Goal: Task Accomplishment & Management: Manage account settings

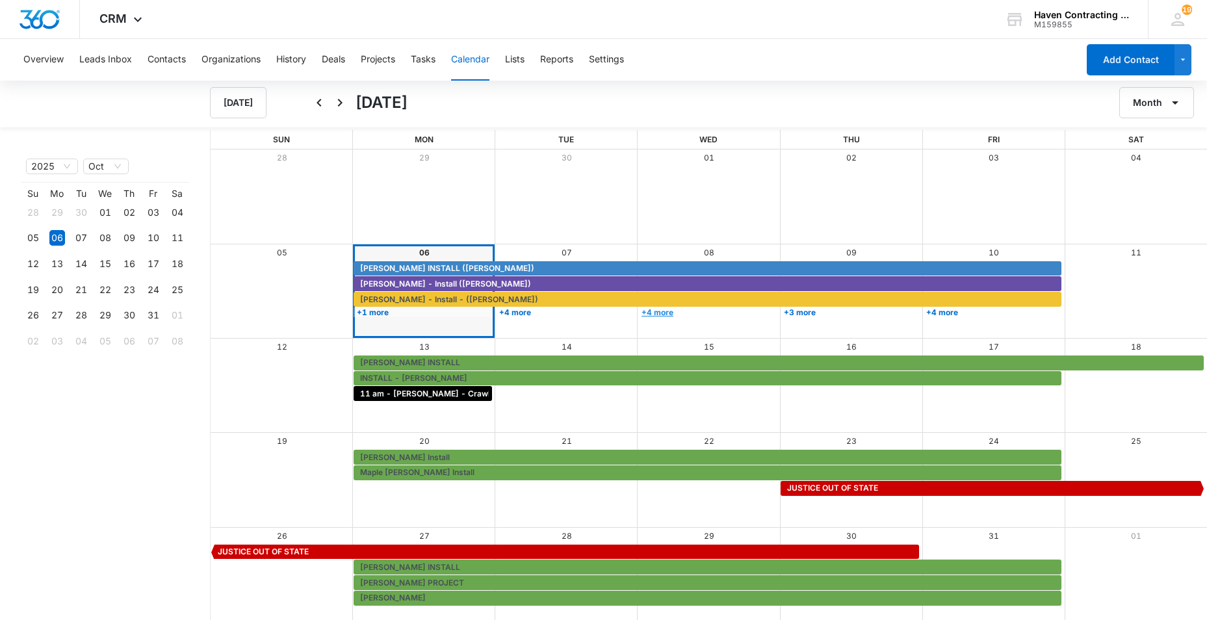
click at [661, 310] on link "+4 more" at bounding box center [707, 313] width 138 height 10
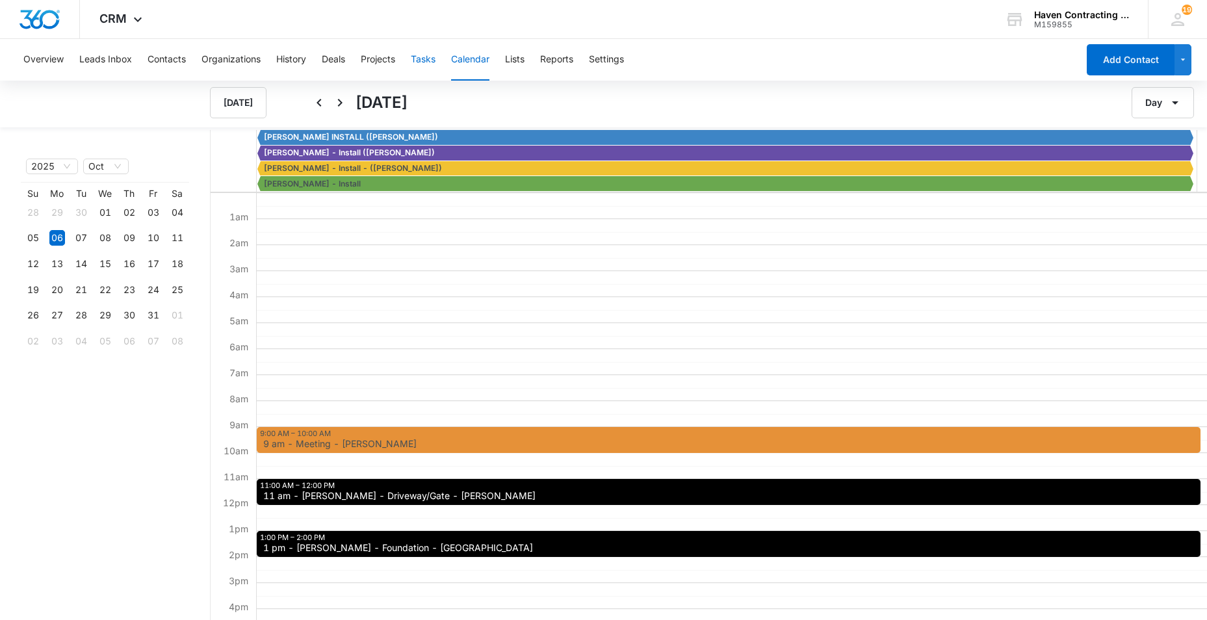
click at [419, 59] on button "Tasks" at bounding box center [423, 60] width 25 height 42
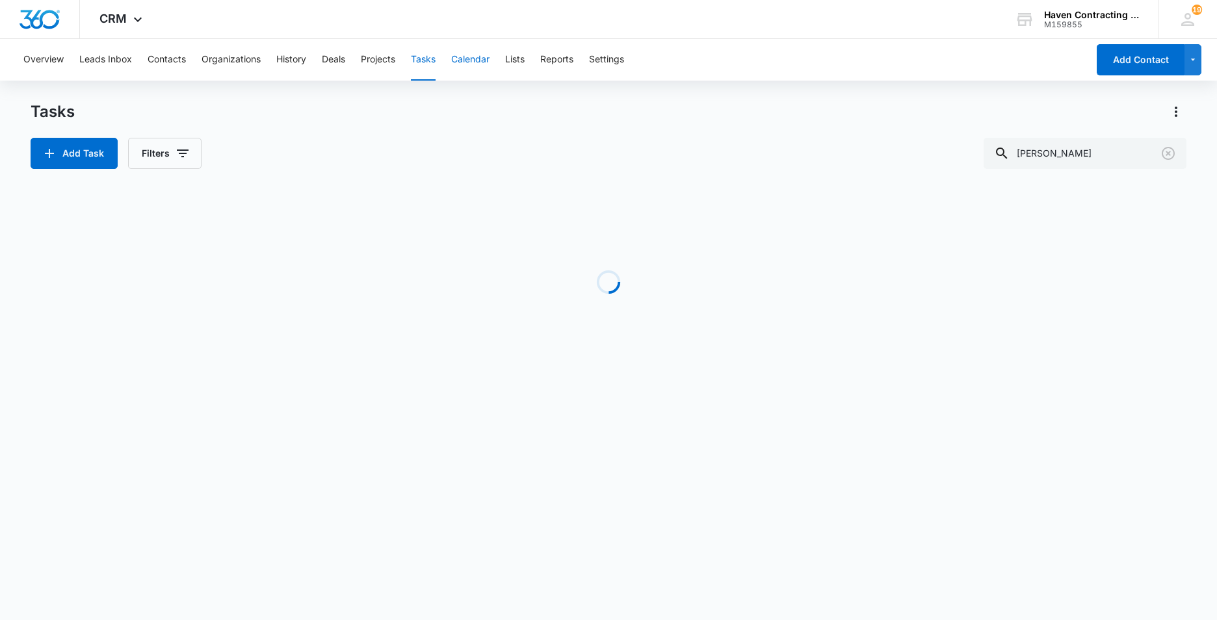
click at [474, 62] on button "Calendar" at bounding box center [470, 60] width 38 height 42
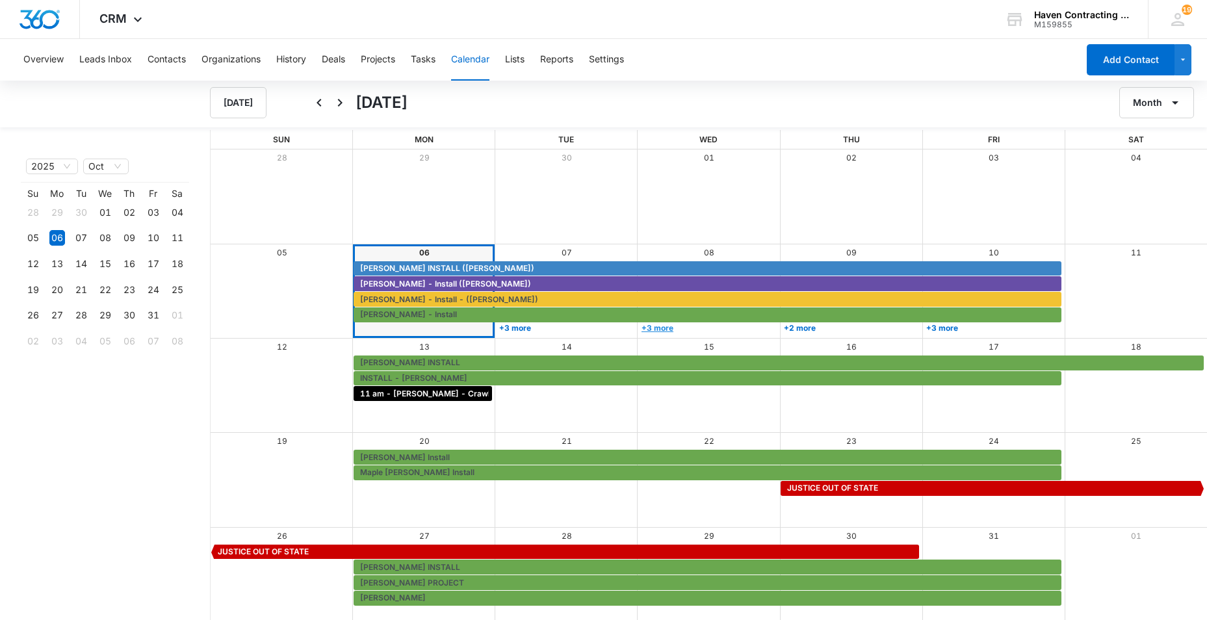
click at [654, 326] on link "+3 more" at bounding box center [707, 328] width 138 height 10
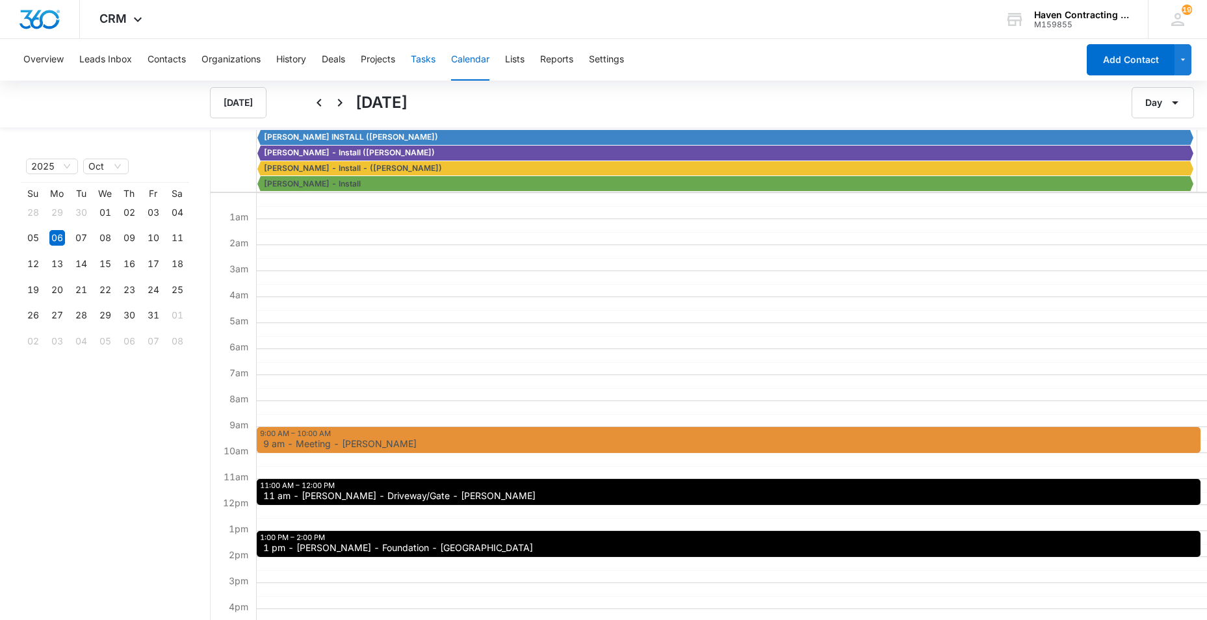
click at [426, 59] on button "Tasks" at bounding box center [423, 60] width 25 height 42
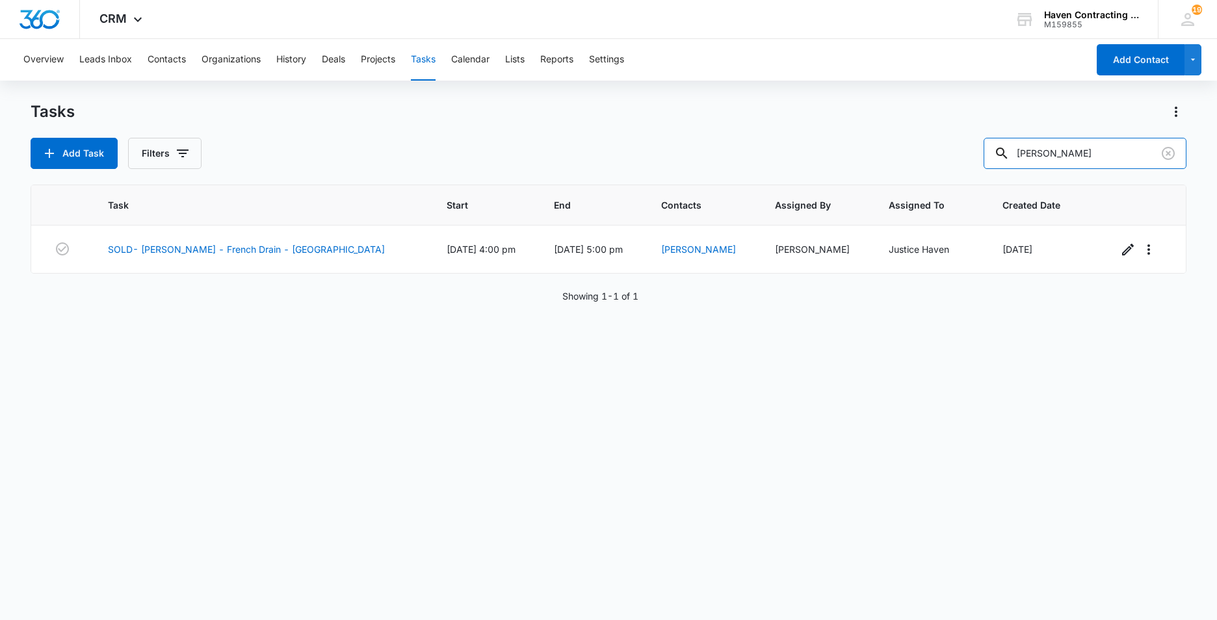
drag, startPoint x: 1087, startPoint y: 154, endPoint x: 637, endPoint y: 216, distance: 454.8
click at [799, 183] on div "Tasks Add Task Filters Rob Emery Task Start End Contacts Assigned By Assigned T…" at bounding box center [609, 360] width 1156 height 518
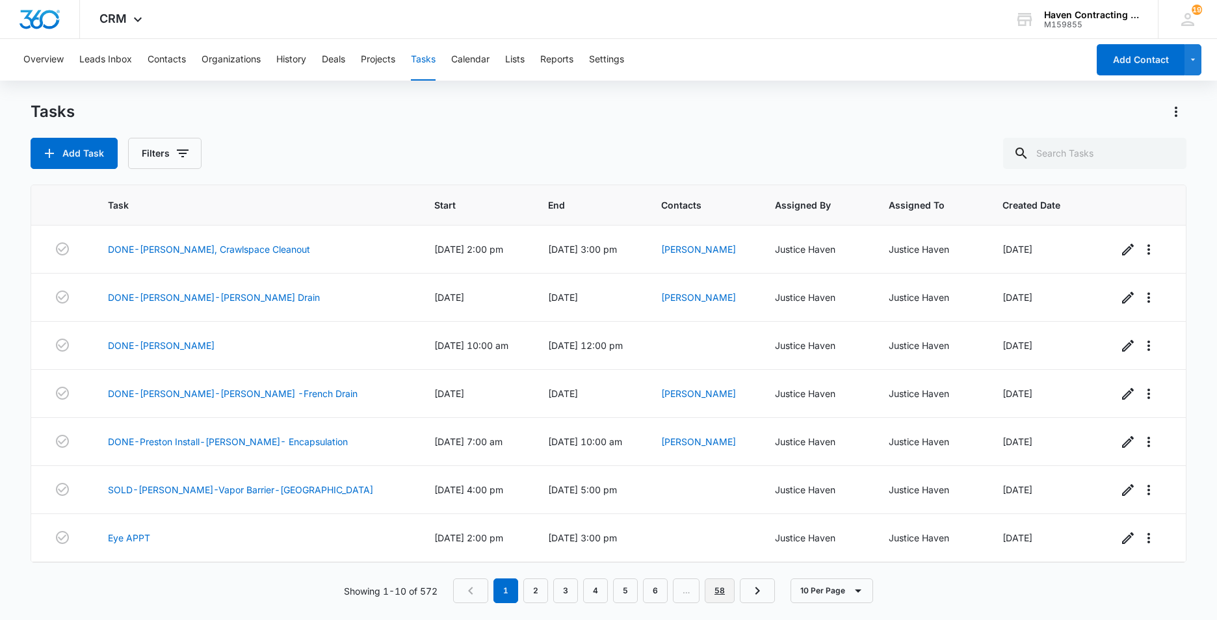
click at [715, 596] on link "58" at bounding box center [720, 591] width 30 height 25
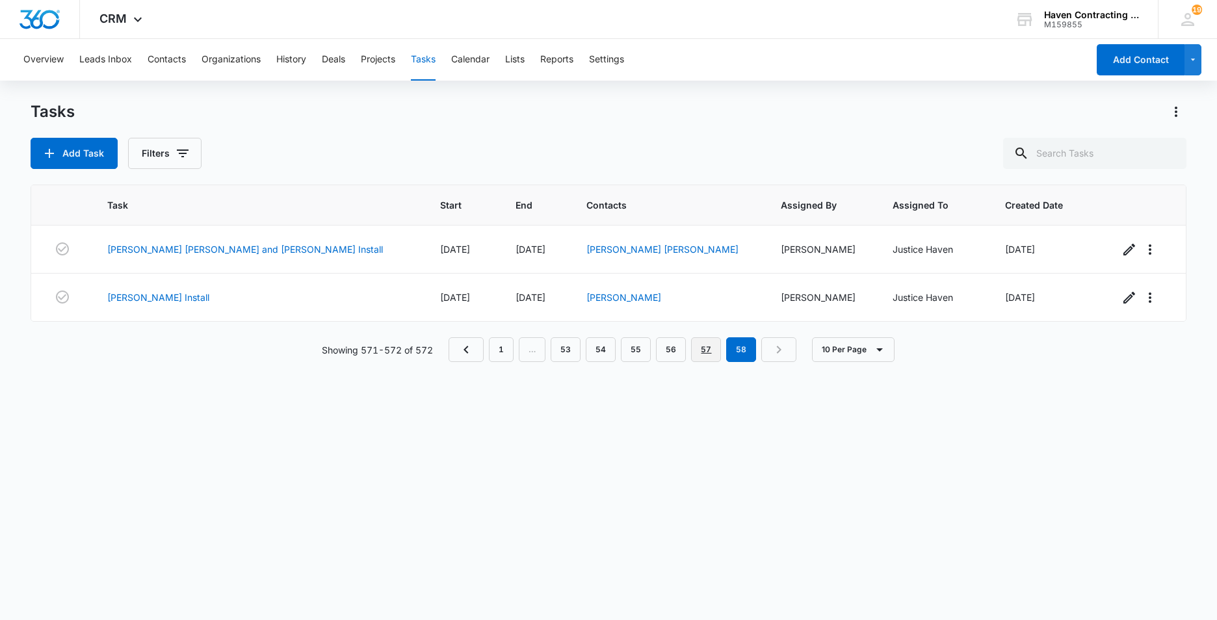
click at [705, 346] on link "57" at bounding box center [706, 349] width 30 height 25
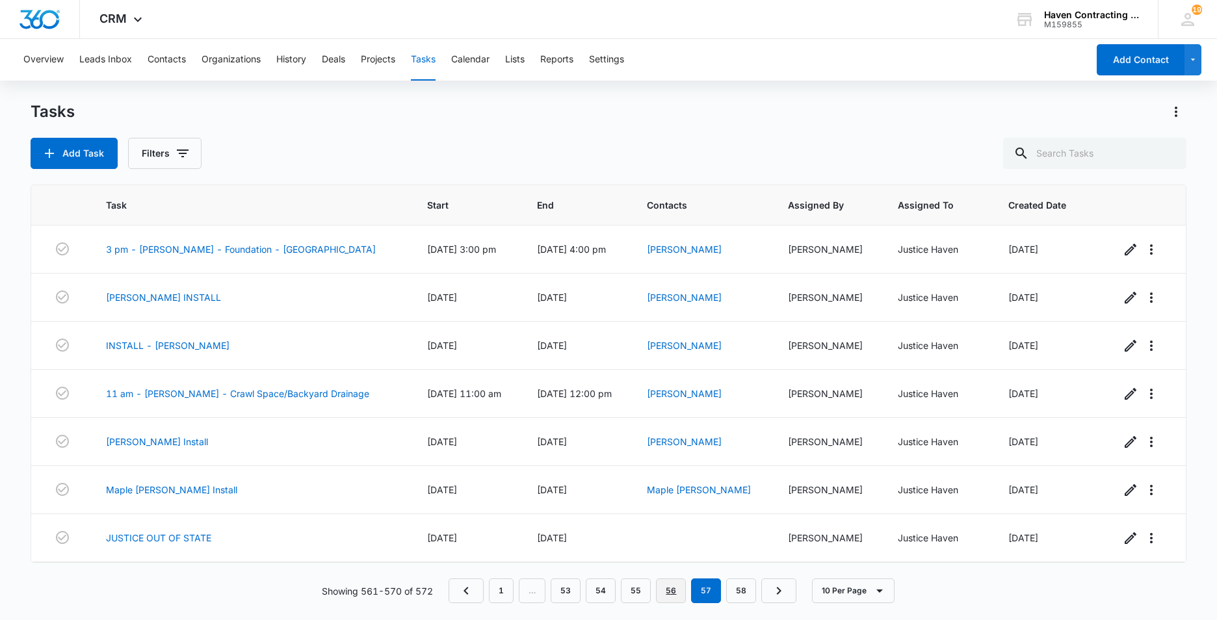
click at [676, 594] on link "56" at bounding box center [671, 591] width 30 height 25
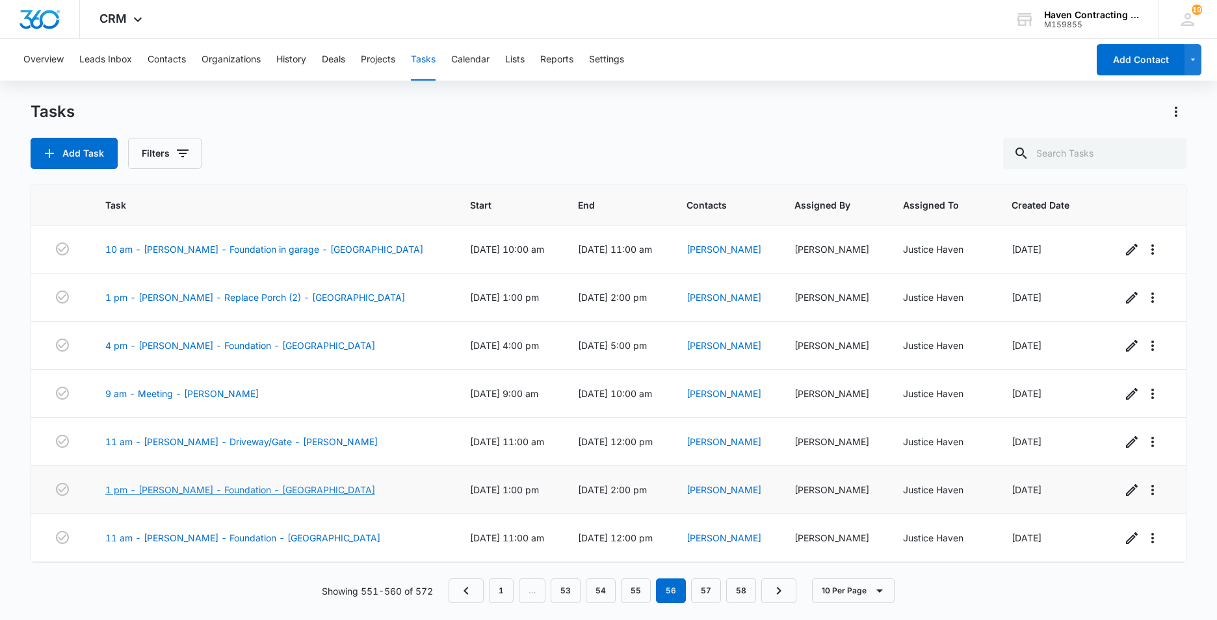
drag, startPoint x: 153, startPoint y: 490, endPoint x: 291, endPoint y: 484, distance: 138.0
click at [153, 490] on link "1 pm - [PERSON_NAME] - Foundation - [GEOGRAPHIC_DATA]" at bounding box center [240, 490] width 270 height 14
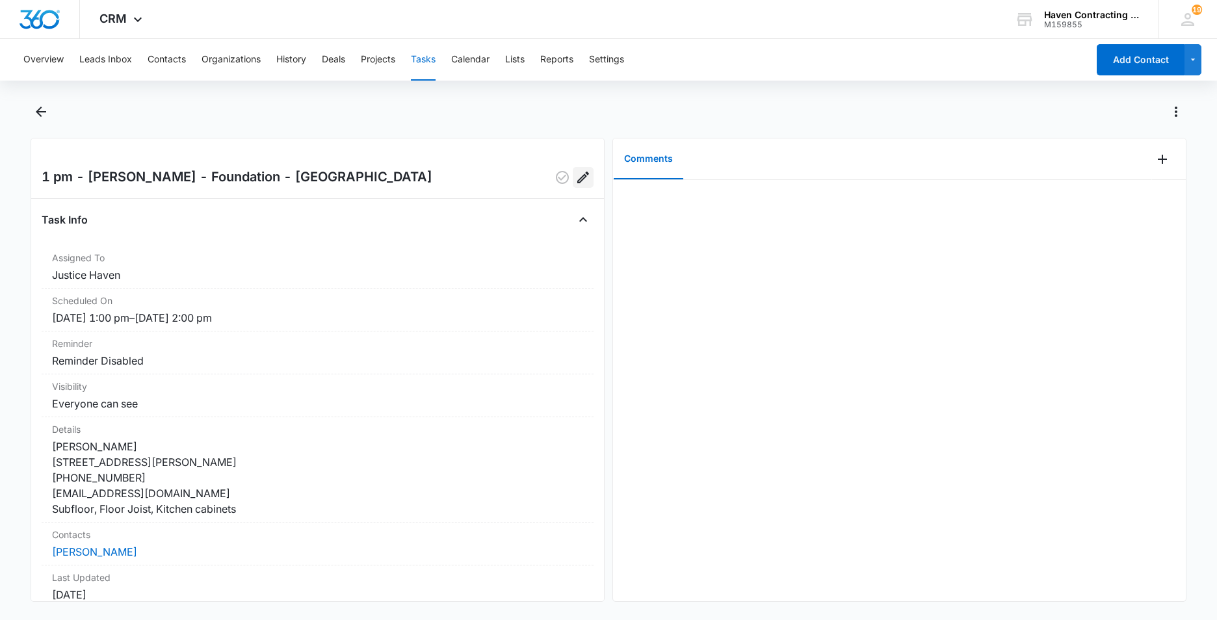
click at [575, 176] on icon "Edit" at bounding box center [583, 178] width 16 height 16
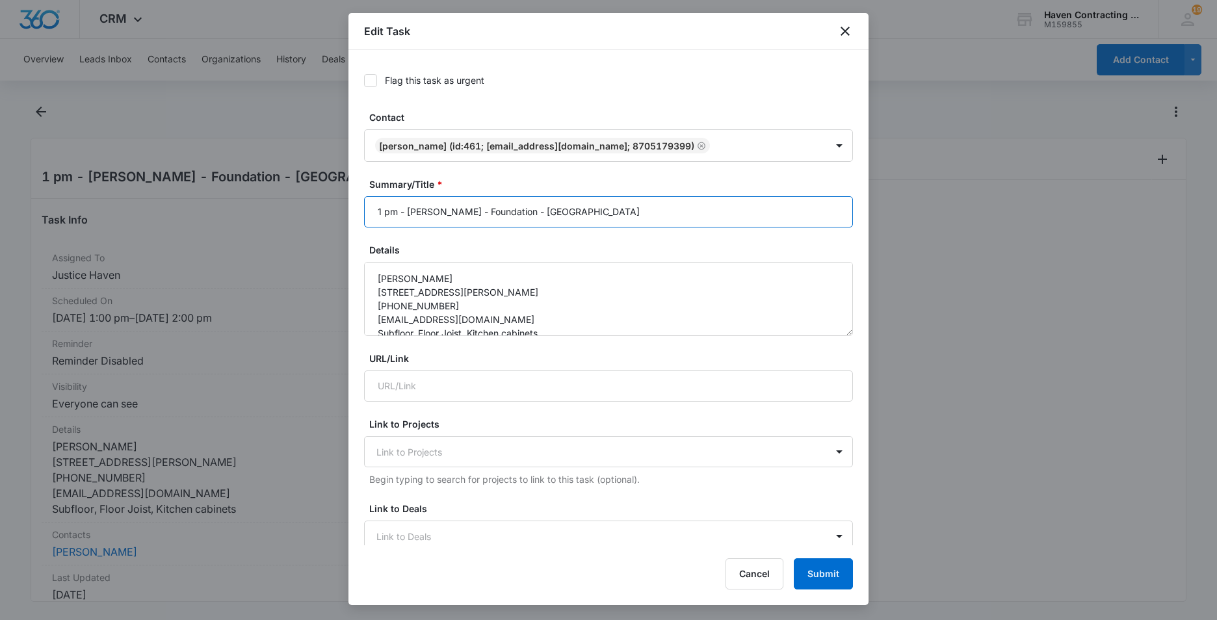
click at [382, 213] on input "1 pm - [PERSON_NAME] - Foundation - [GEOGRAPHIC_DATA]" at bounding box center [608, 211] width 489 height 31
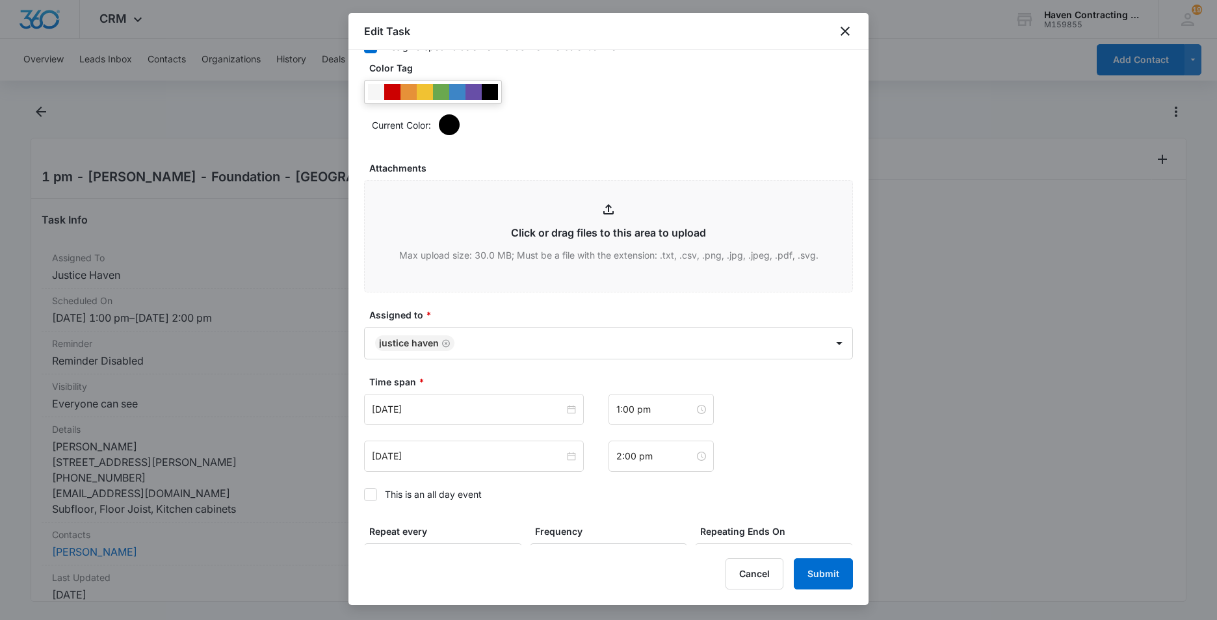
scroll to position [585, 0]
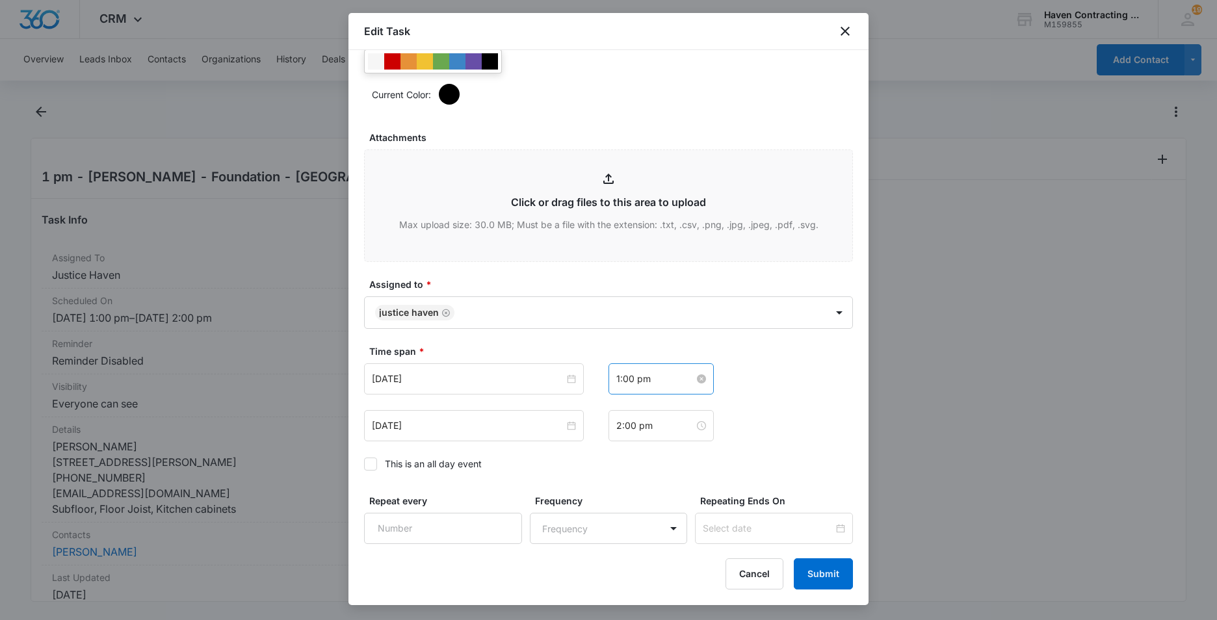
type input "3 pm - [PERSON_NAME] - Foundation - [GEOGRAPHIC_DATA]"
click at [650, 381] on input "1:00 pm" at bounding box center [655, 379] width 78 height 14
click at [620, 444] on div "03" at bounding box center [621, 445] width 36 height 18
type input "3:00 pm"
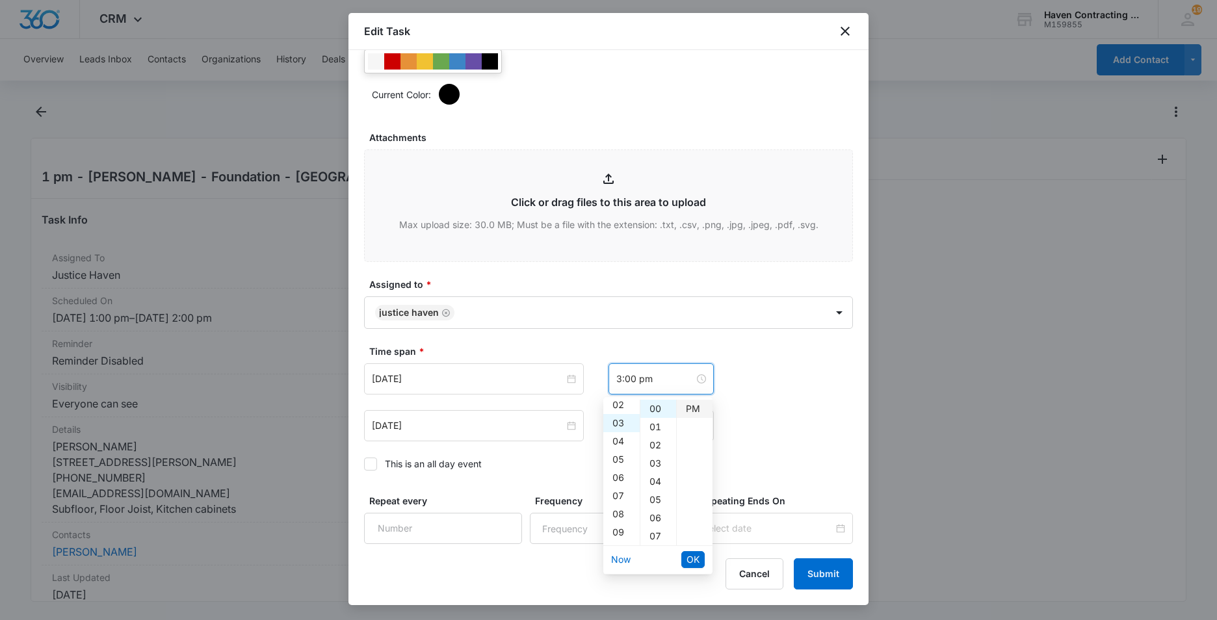
scroll to position [55, 0]
click at [685, 408] on div "PM" at bounding box center [695, 409] width 36 height 18
click at [690, 562] on span "OK" at bounding box center [693, 560] width 13 height 14
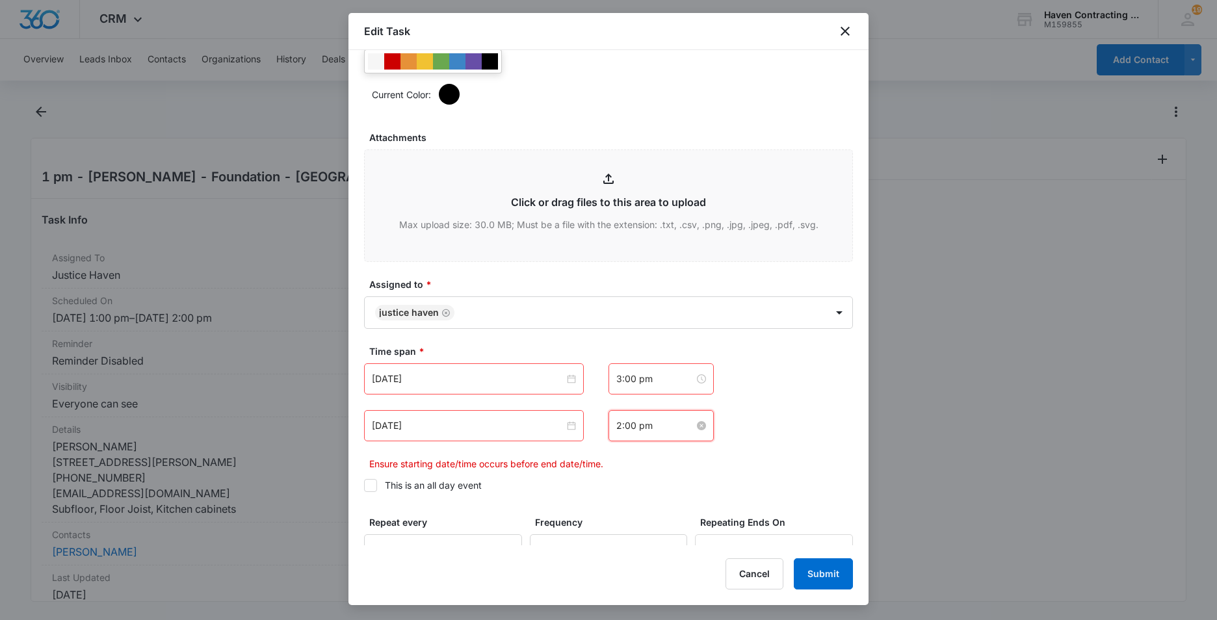
click at [656, 430] on input "2:00 pm" at bounding box center [655, 426] width 78 height 14
drag, startPoint x: 615, startPoint y: 276, endPoint x: 669, endPoint y: 324, distance: 72.3
click at [615, 278] on div "04" at bounding box center [621, 278] width 36 height 18
type input "4:00 pm"
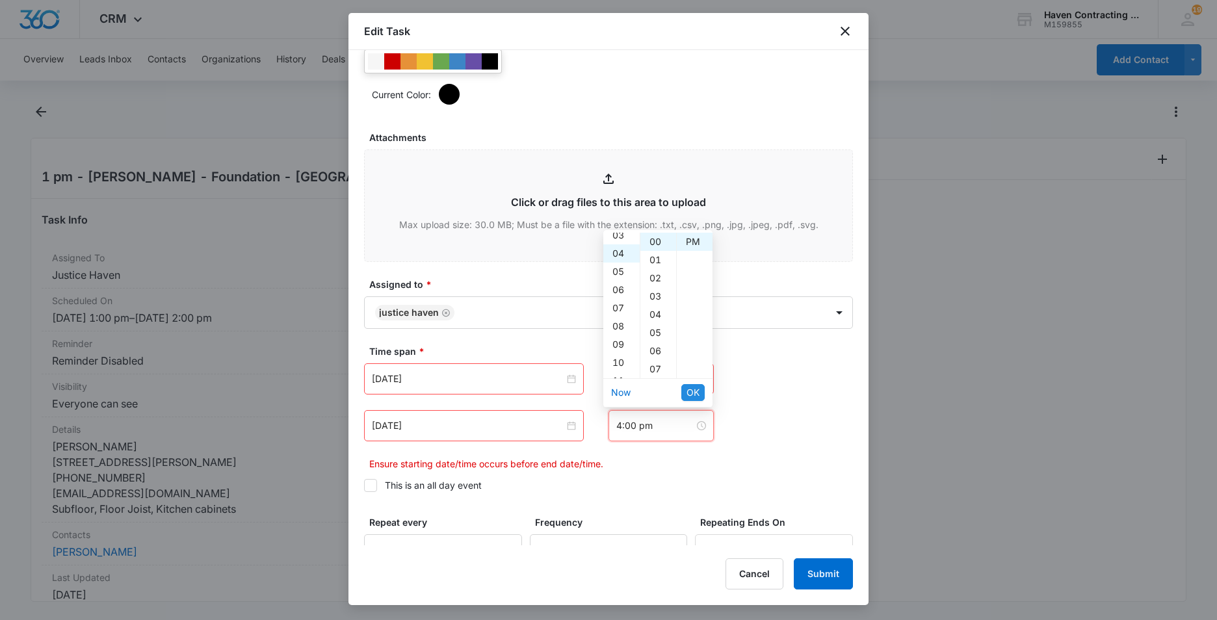
scroll to position [73, 0]
click at [692, 241] on div "PM" at bounding box center [695, 242] width 36 height 18
click at [689, 390] on span "OK" at bounding box center [693, 393] width 13 height 14
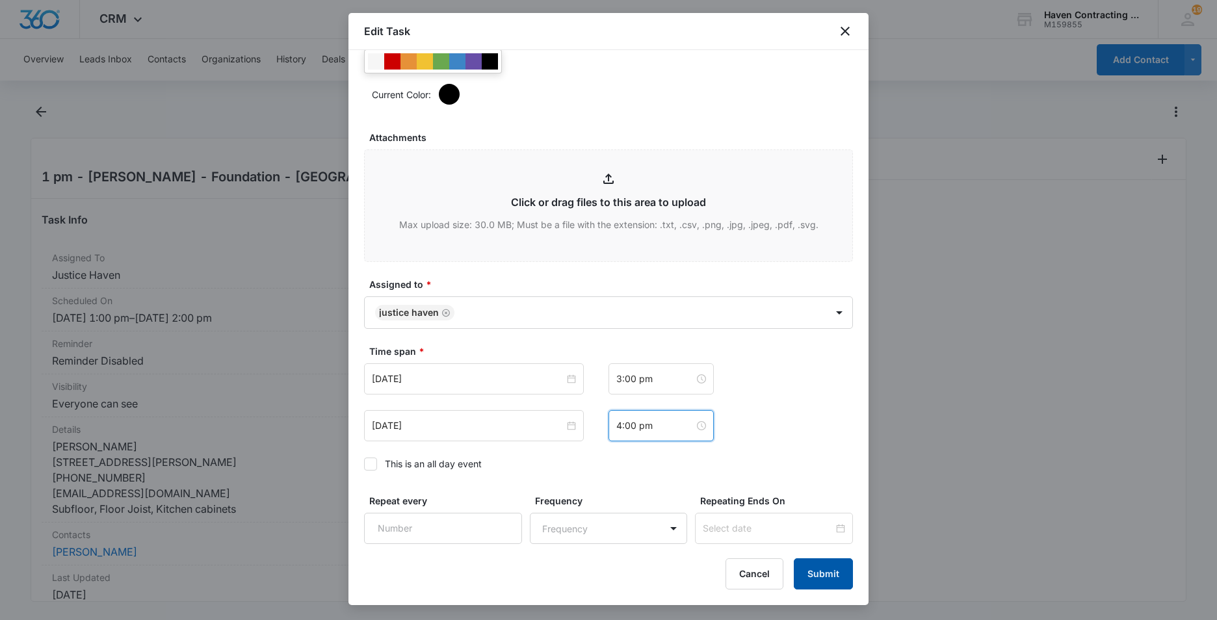
click at [821, 574] on button "Submit" at bounding box center [823, 574] width 59 height 31
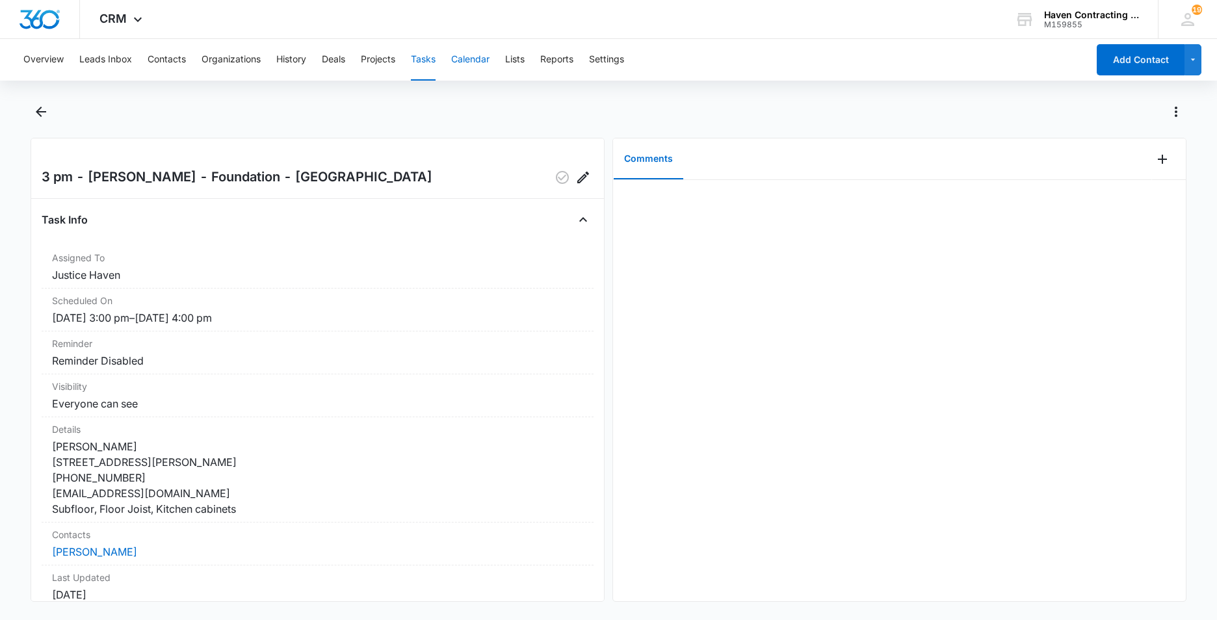
click at [476, 60] on button "Calendar" at bounding box center [470, 60] width 38 height 42
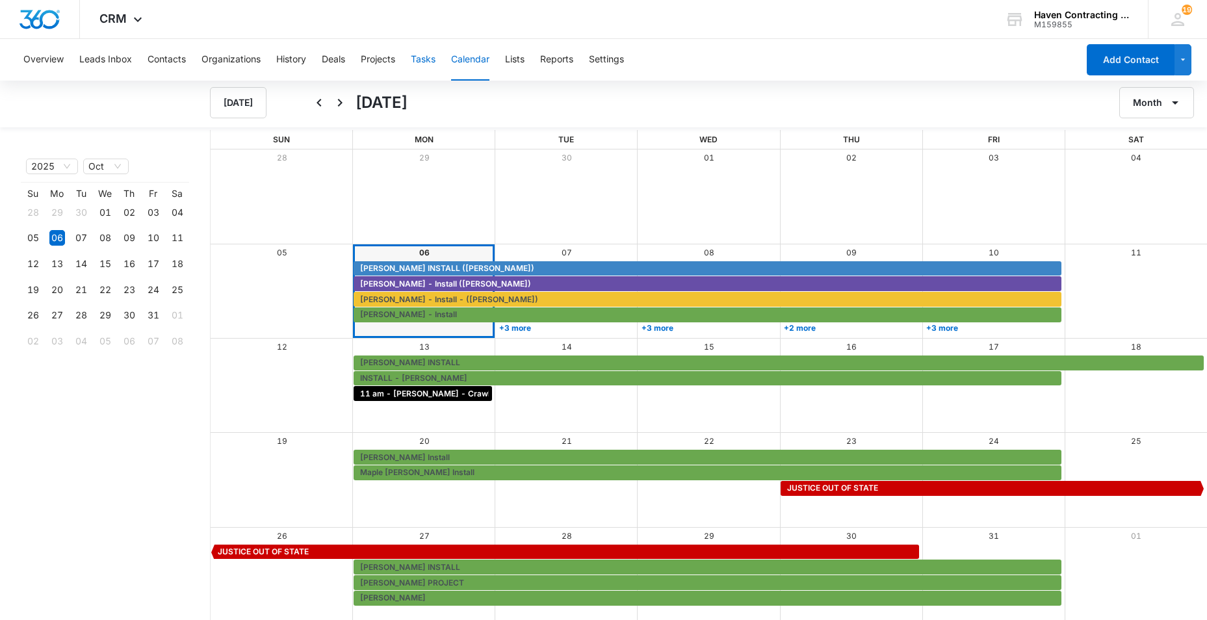
click at [425, 59] on button "Tasks" at bounding box center [423, 60] width 25 height 42
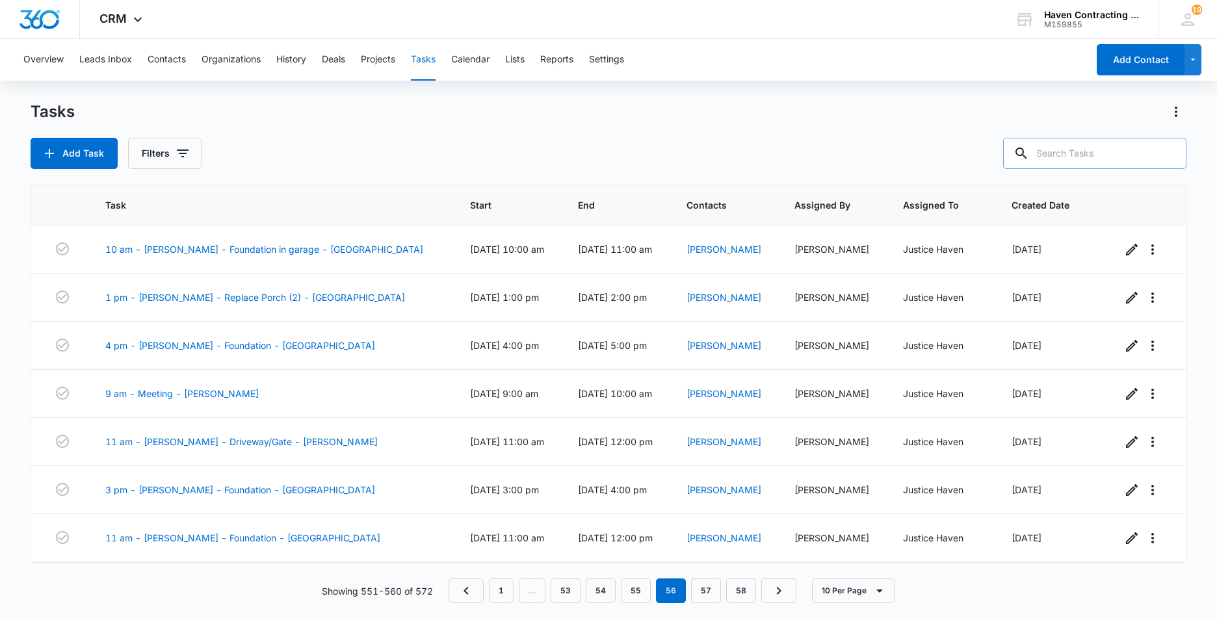
click at [1060, 159] on input "text" at bounding box center [1094, 153] width 183 height 31
type input "Q"
type input "[PERSON_NAME]"
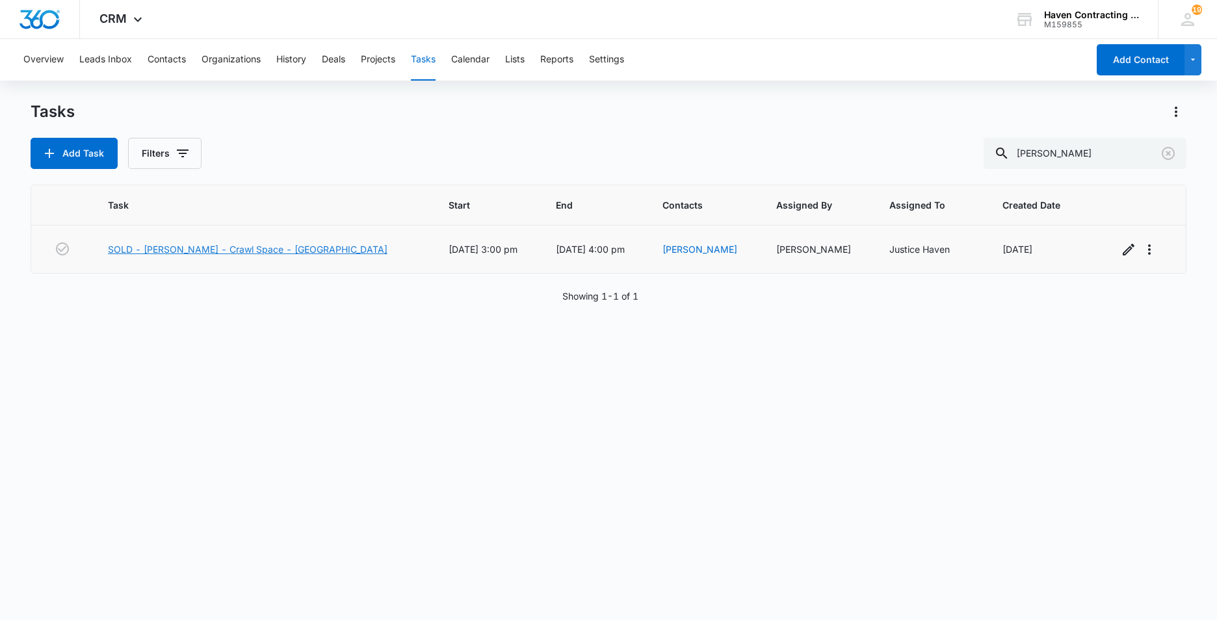
click at [176, 248] on link "SOLD - [PERSON_NAME] - Crawl Space - [GEOGRAPHIC_DATA]" at bounding box center [248, 250] width 280 height 14
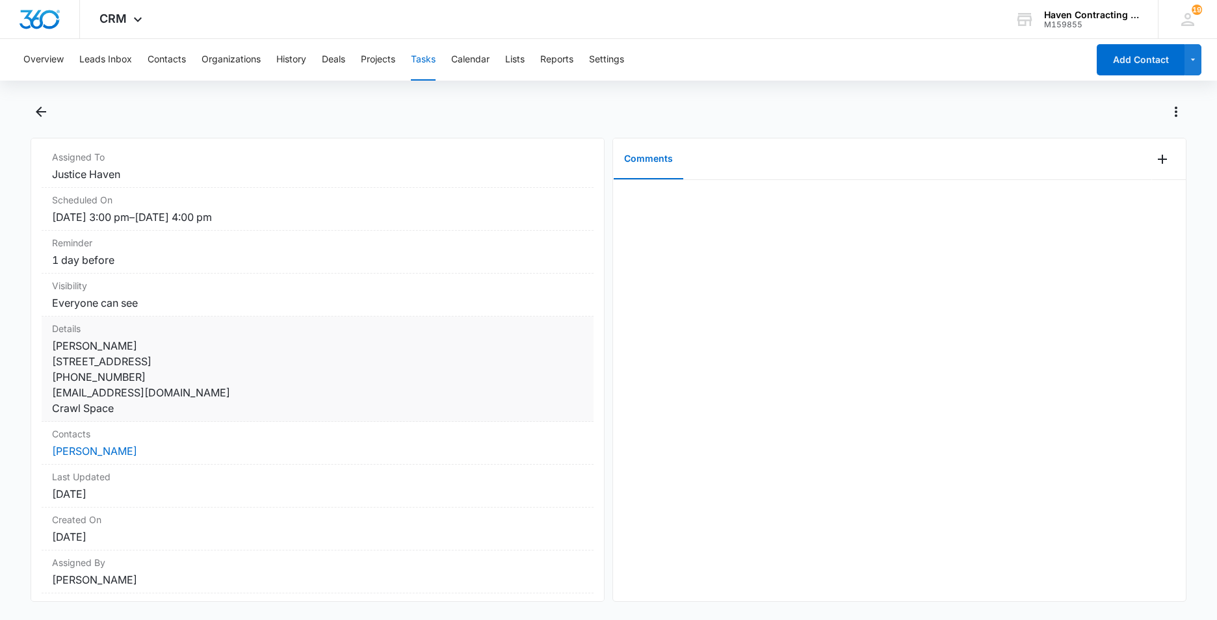
scroll to position [130, 0]
